Goal: Task Accomplishment & Management: Manage account settings

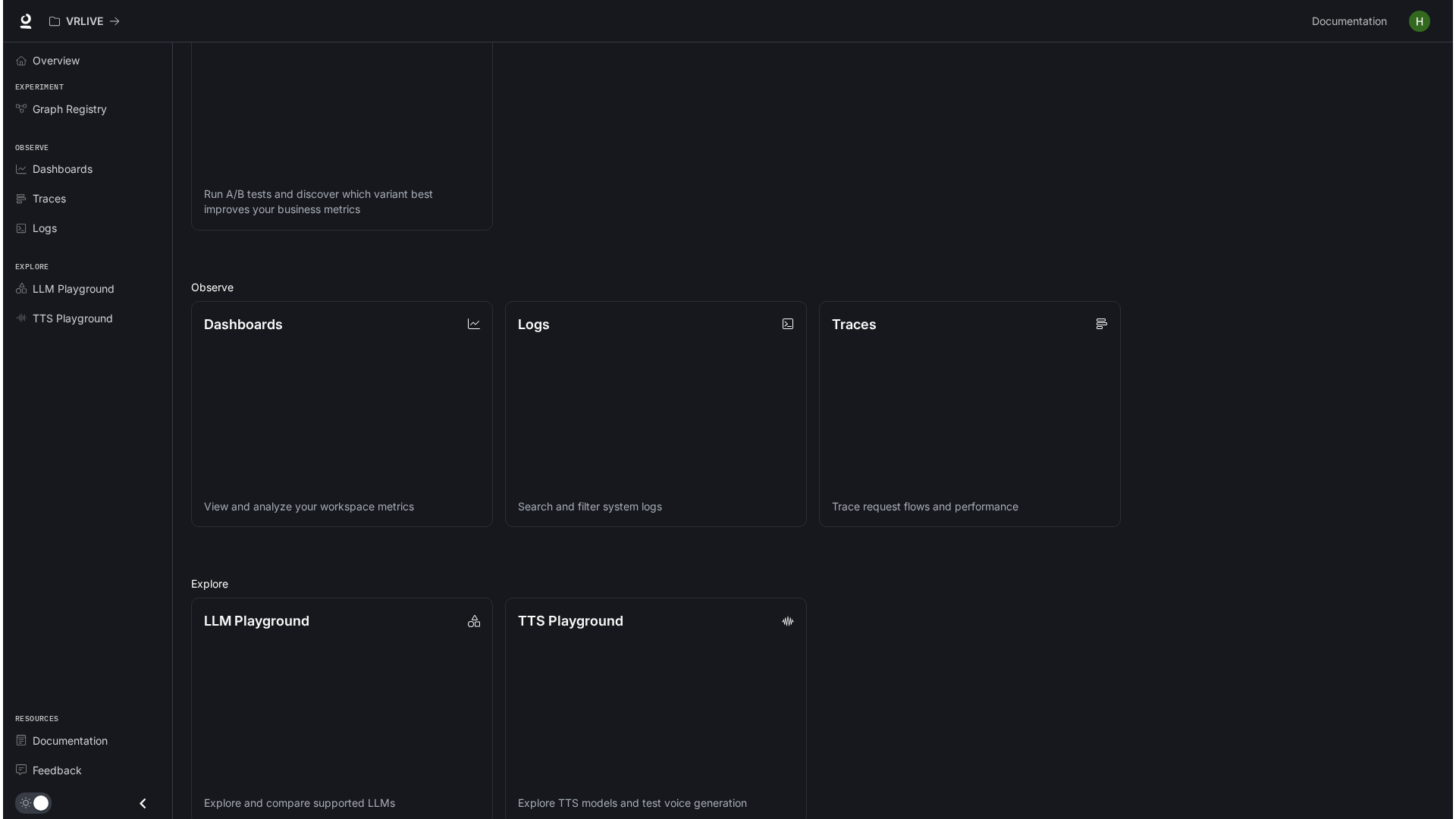
scroll to position [239, 0]
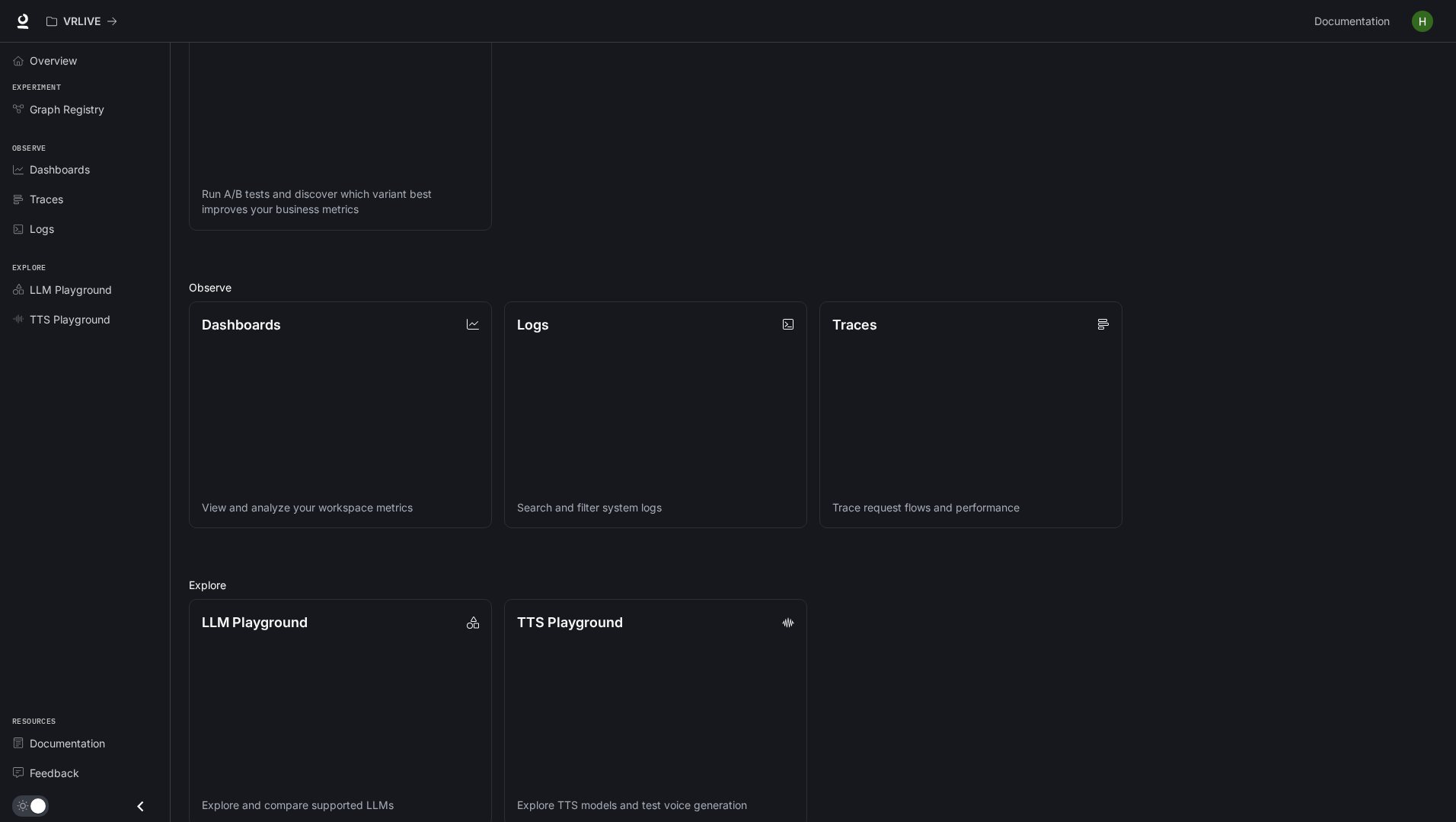
click at [1420, 21] on img "button" at bounding box center [1422, 21] width 21 height 21
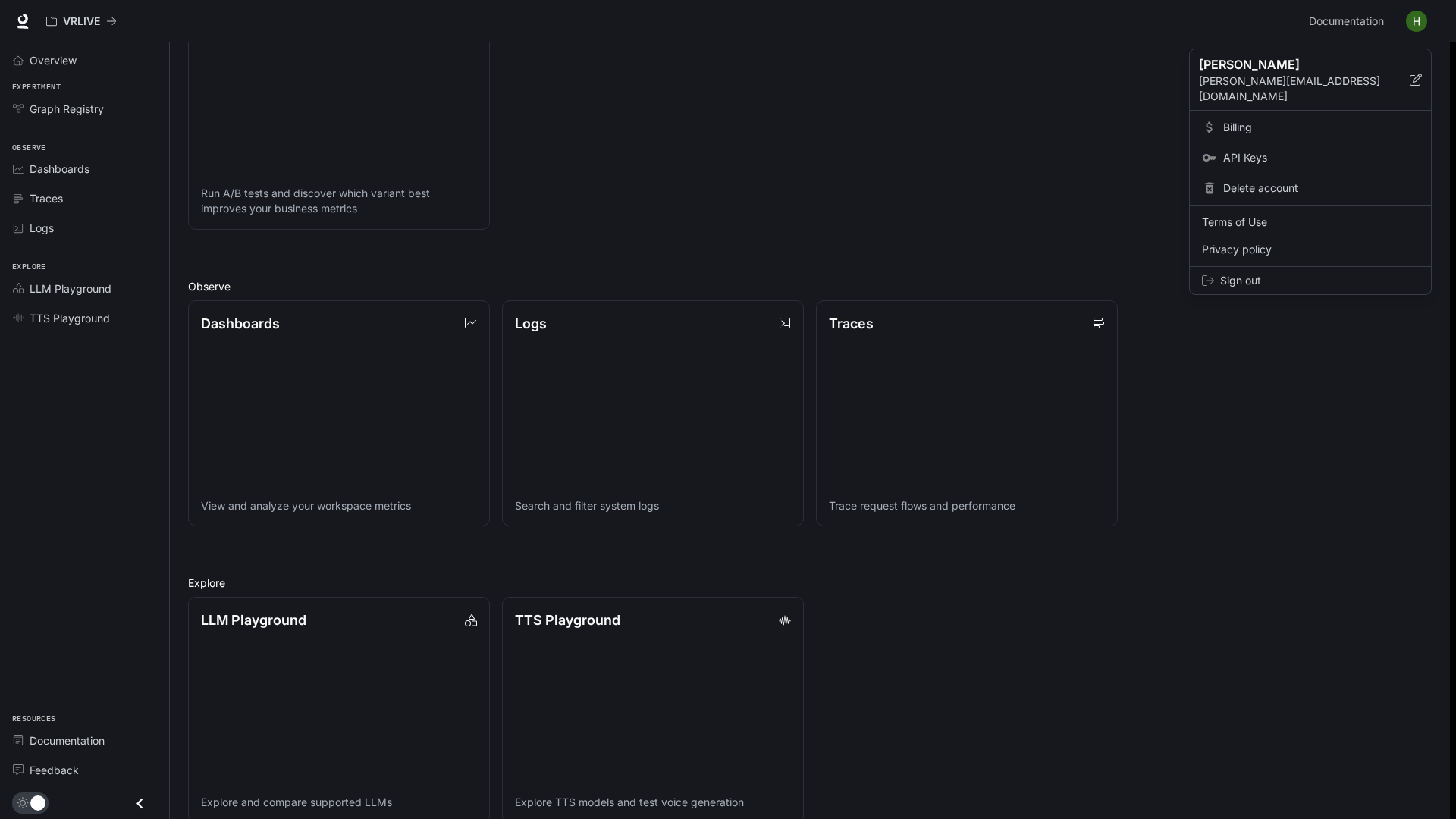
click at [1233, 120] on span "Billing" at bounding box center [1321, 127] width 195 height 15
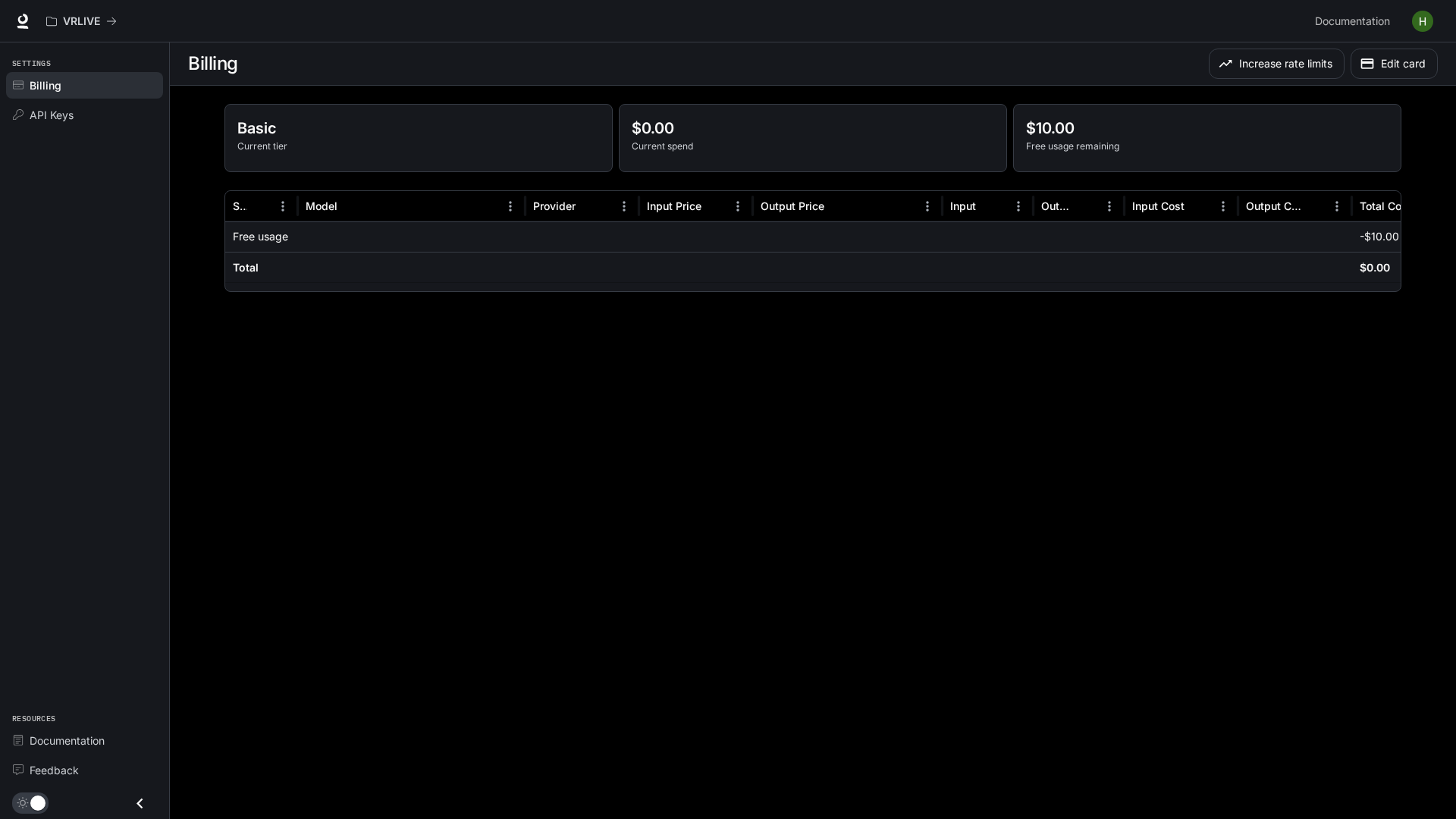
click at [1414, 18] on img "button" at bounding box center [1423, 21] width 21 height 21
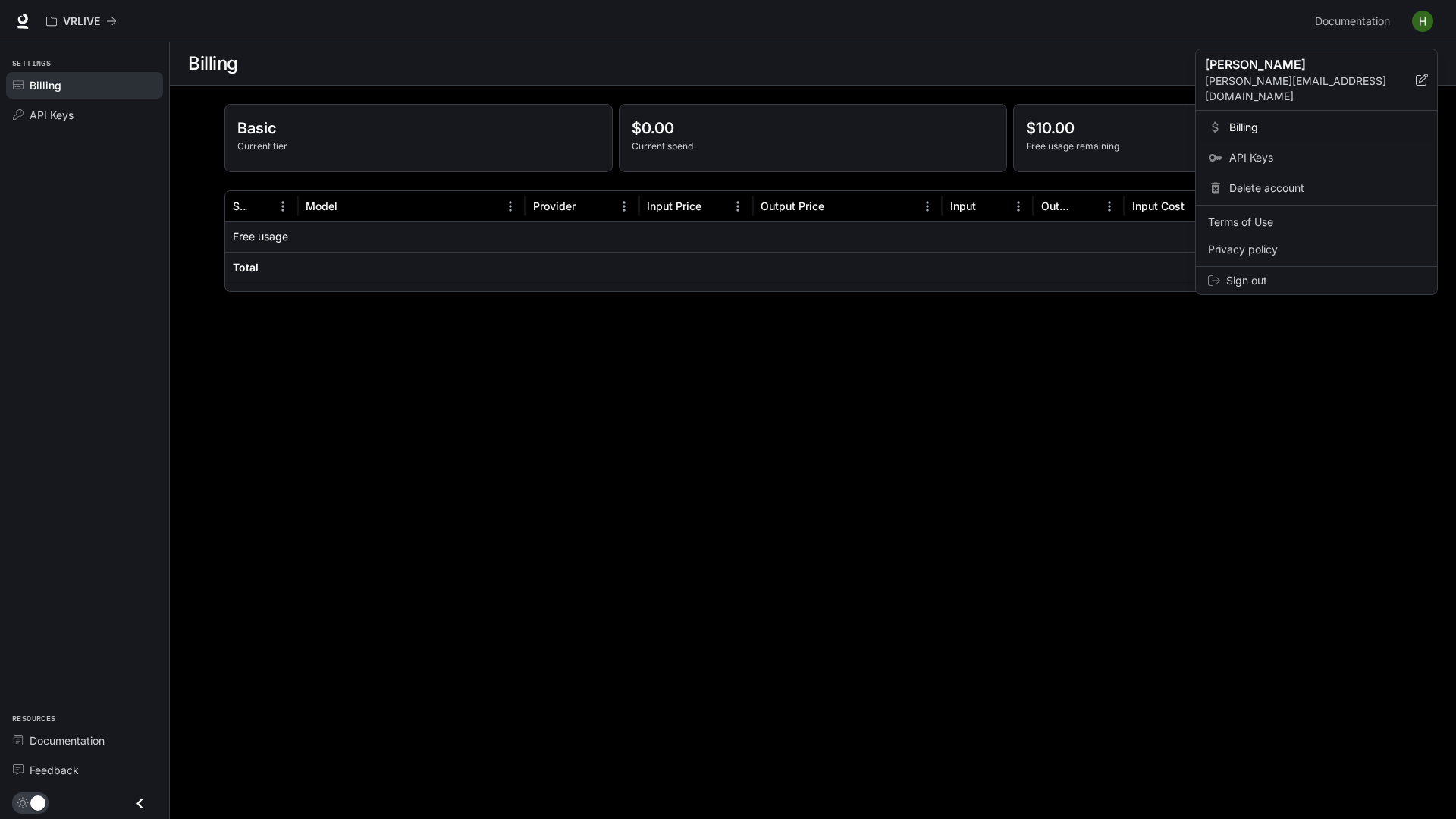
click at [1264, 273] on span "Sign out" at bounding box center [1325, 280] width 199 height 15
